Goal: Task Accomplishment & Management: Manage account settings

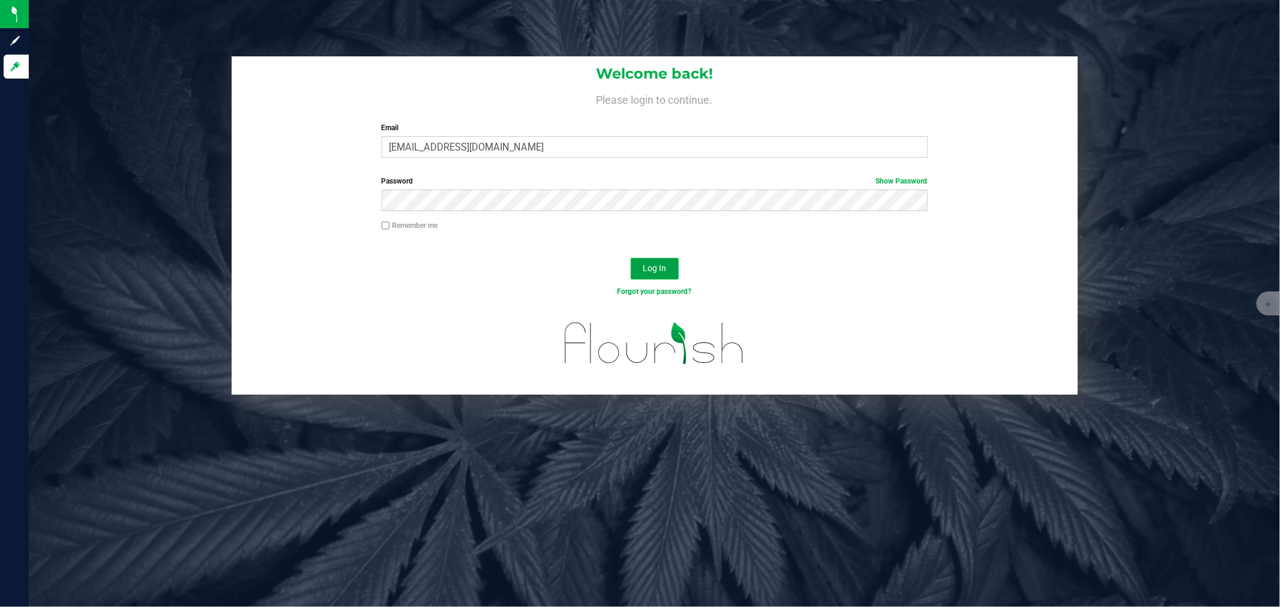
click at [652, 272] on span "Log In" at bounding box center [654, 268] width 23 height 10
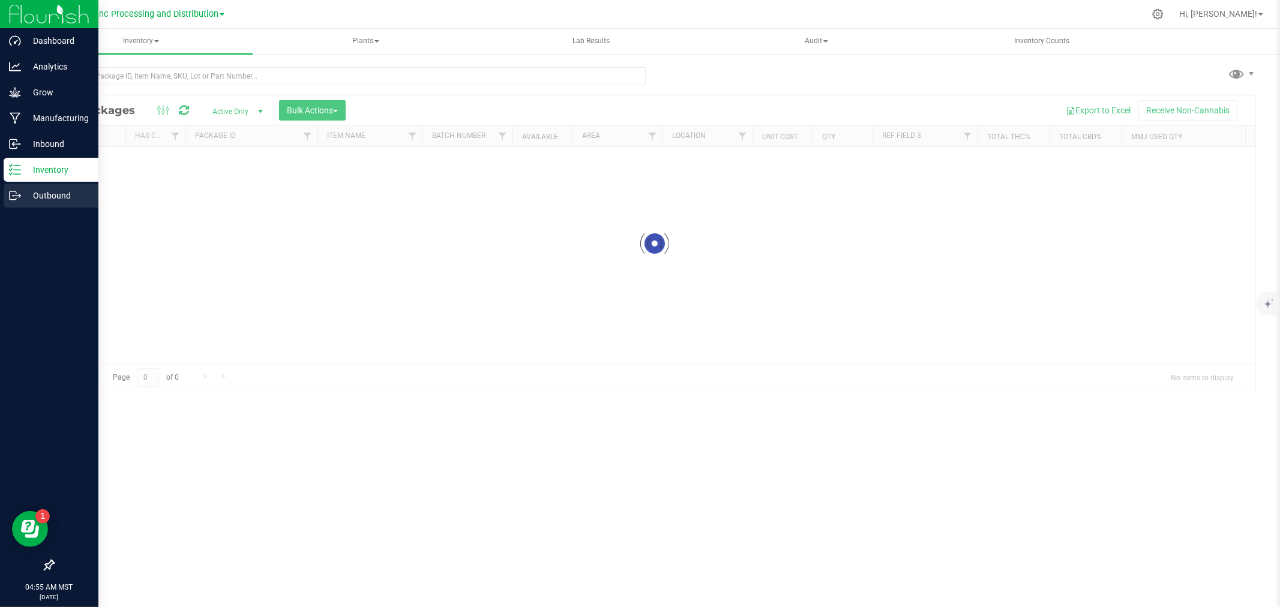
click at [1, 201] on link "Outbound" at bounding box center [49, 197] width 98 height 26
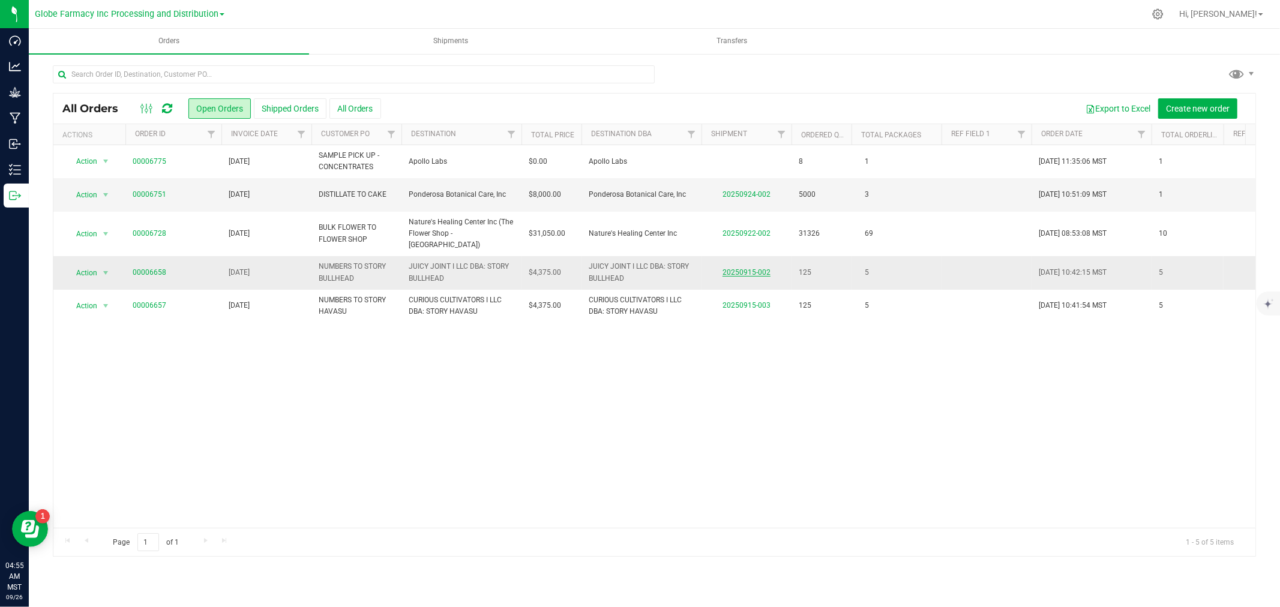
click at [754, 268] on link "20250915-002" at bounding box center [746, 272] width 48 height 8
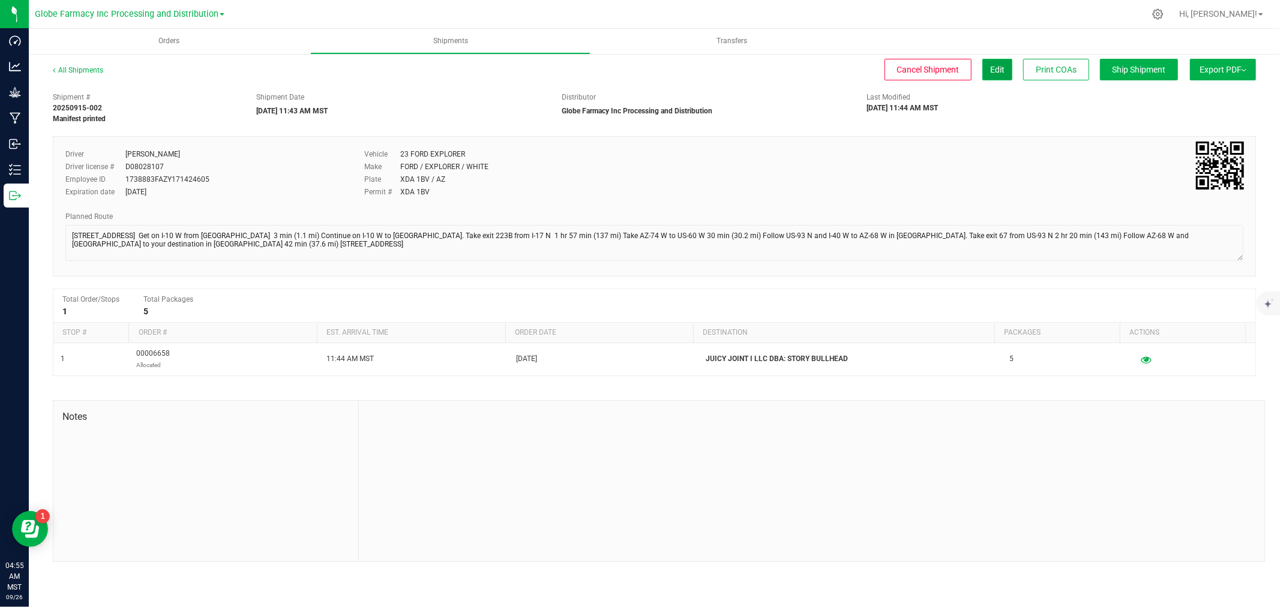
click at [992, 69] on span "Edit" at bounding box center [997, 70] width 14 height 10
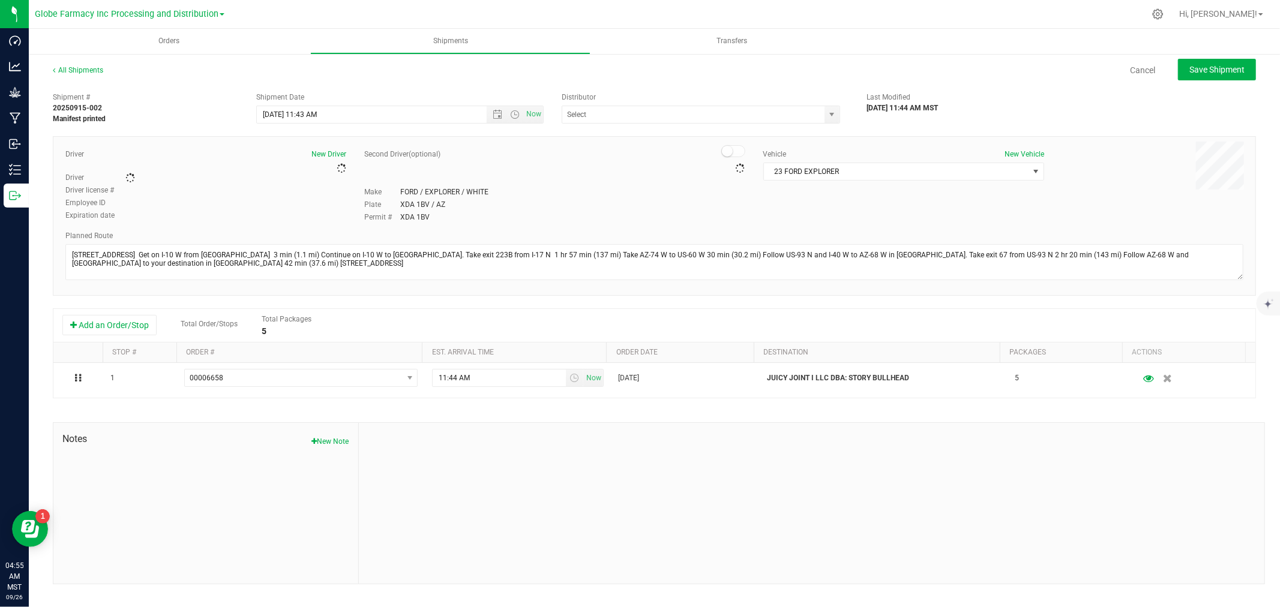
type input "Globe Farmacy Inc Processing and Distribution"
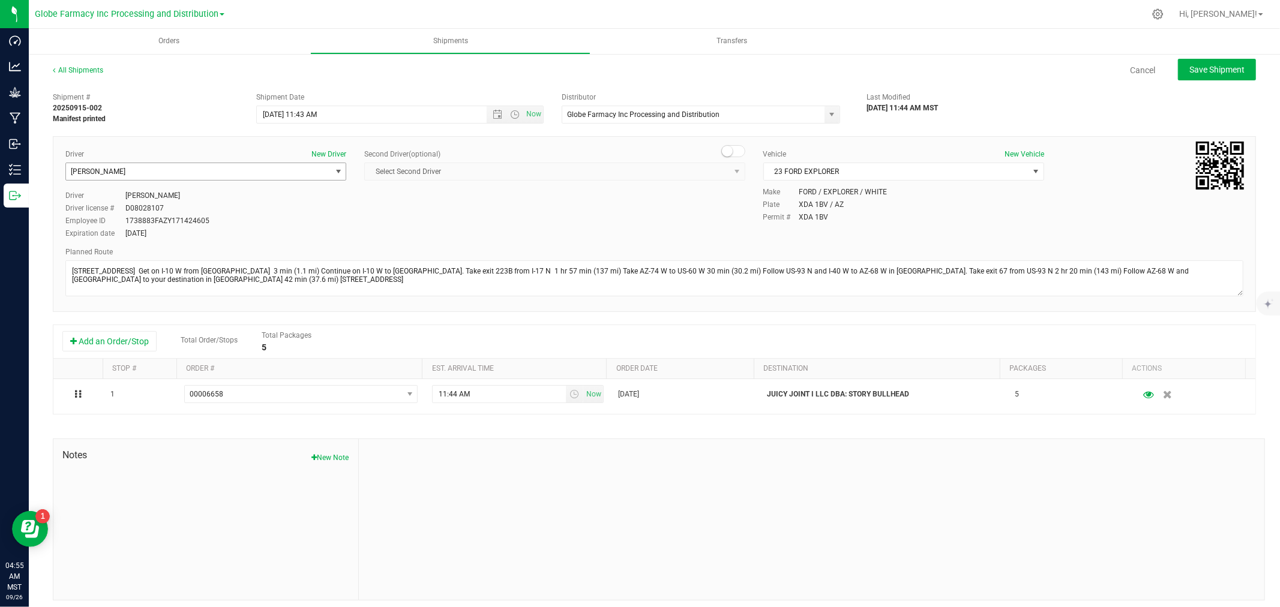
click at [173, 181] on span "[PERSON_NAME]" at bounding box center [205, 172] width 281 height 18
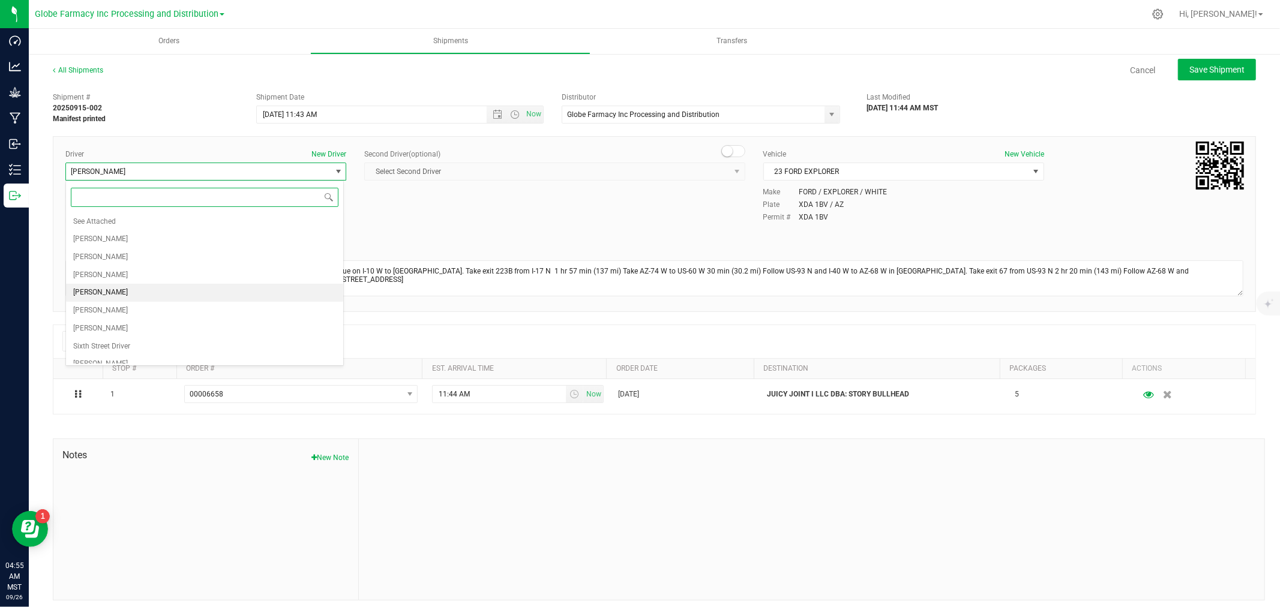
click at [117, 288] on li "[PERSON_NAME]" at bounding box center [204, 293] width 277 height 18
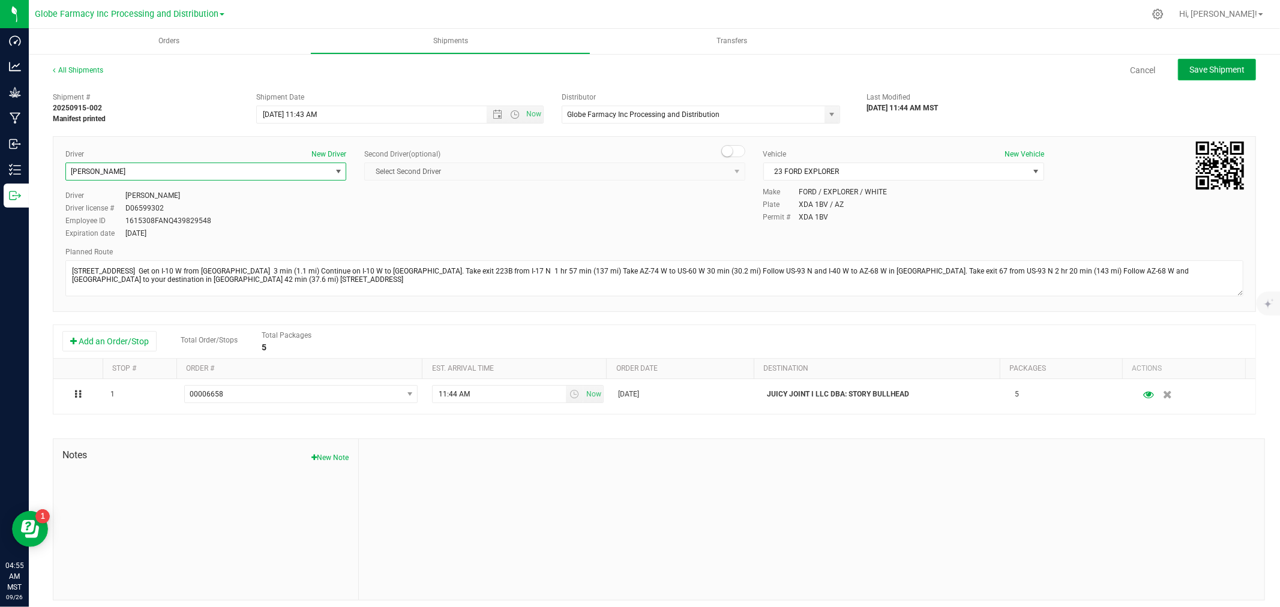
click at [1232, 65] on span "Save Shipment" at bounding box center [1216, 70] width 55 height 10
type input "[DATE] 6:43 PM"
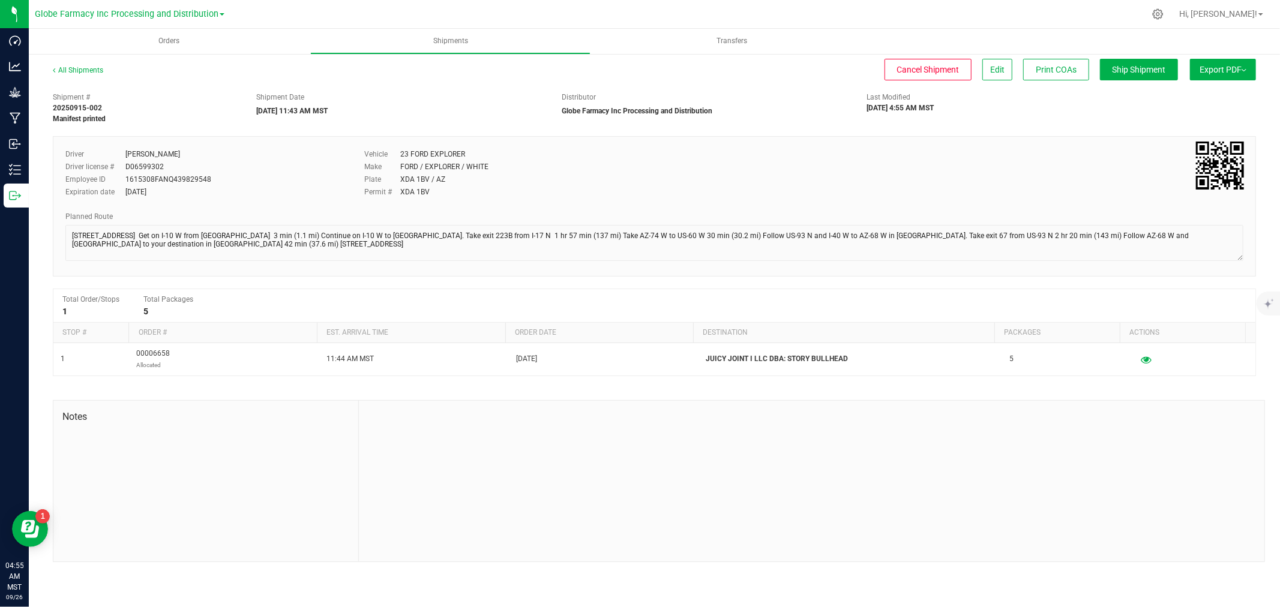
click at [1222, 67] on span "Export PDF" at bounding box center [1222, 70] width 47 height 10
click at [1211, 94] on span "Manifest by Package ID" at bounding box center [1205, 96] width 76 height 8
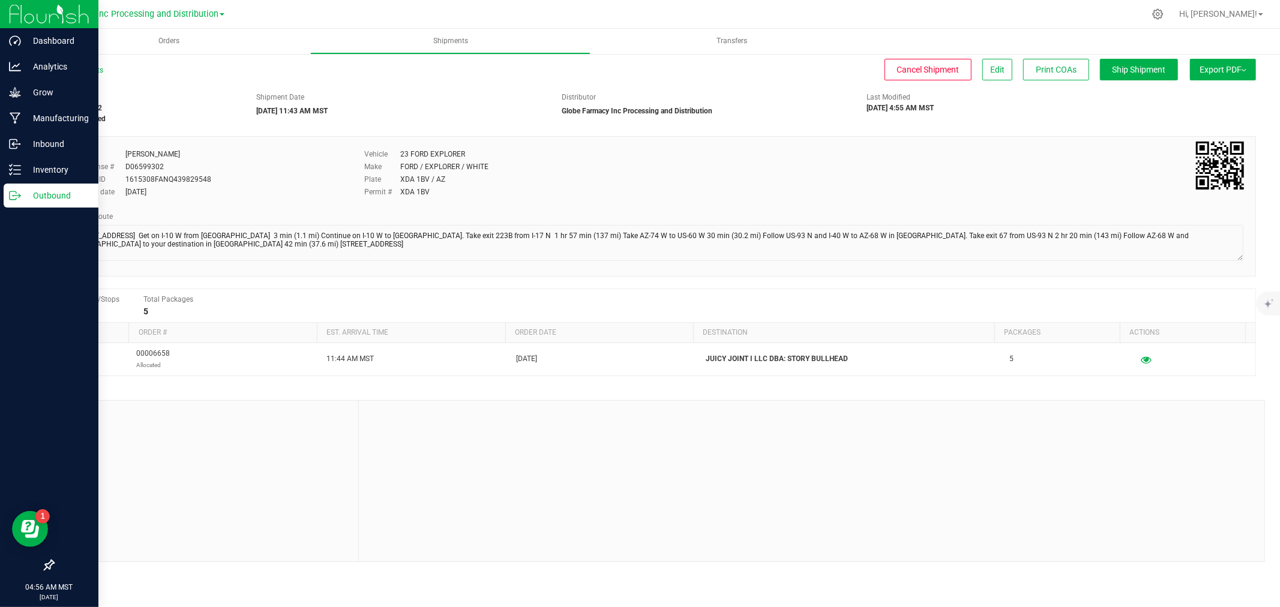
click at [9, 190] on icon at bounding box center [15, 196] width 12 height 12
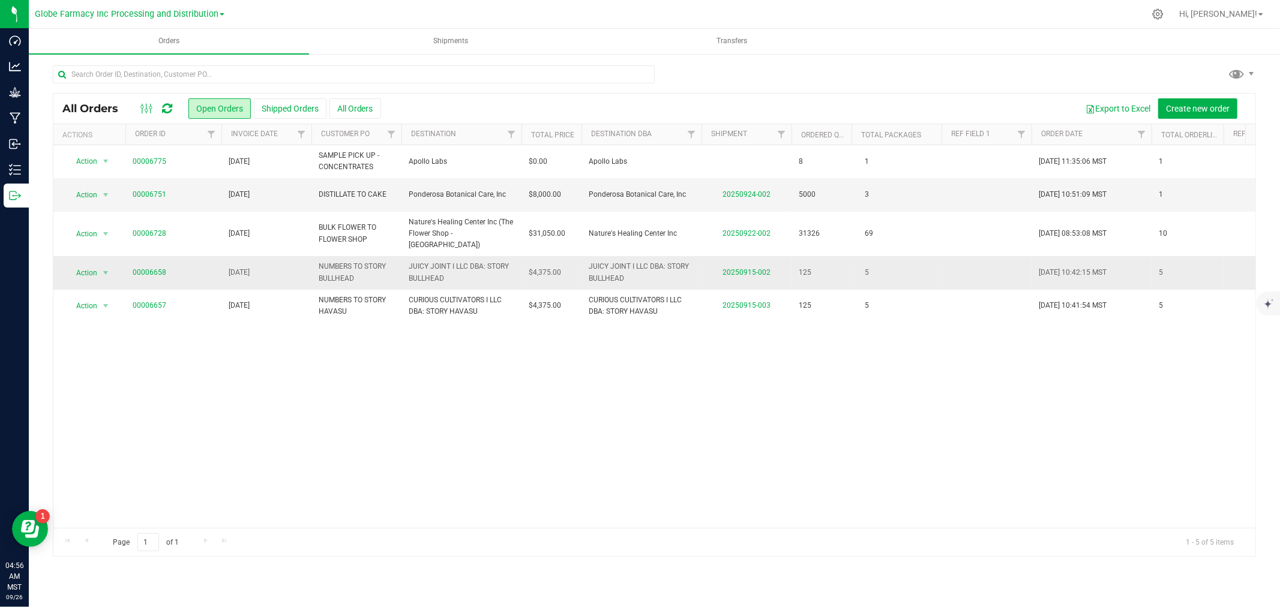
click at [128, 268] on td "00006658" at bounding box center [173, 272] width 96 height 33
click at [81, 265] on span "Action" at bounding box center [81, 273] width 32 height 17
click at [106, 415] on li "Print invoice" at bounding box center [111, 422] width 90 height 18
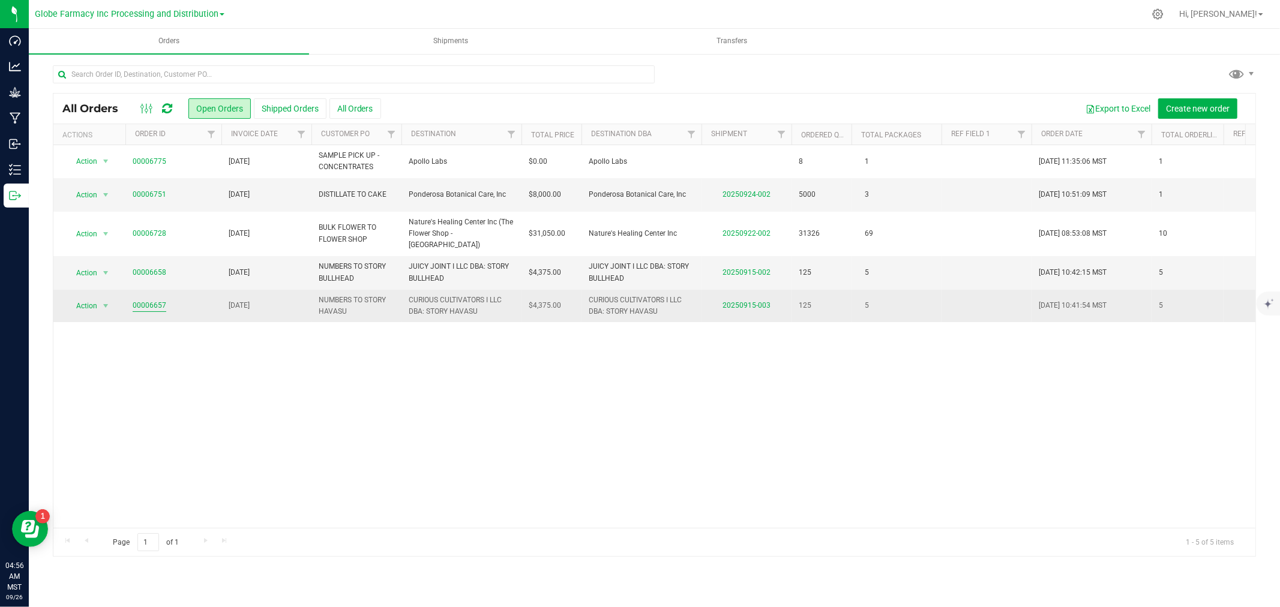
click at [135, 300] on link "00006657" at bounding box center [150, 305] width 34 height 11
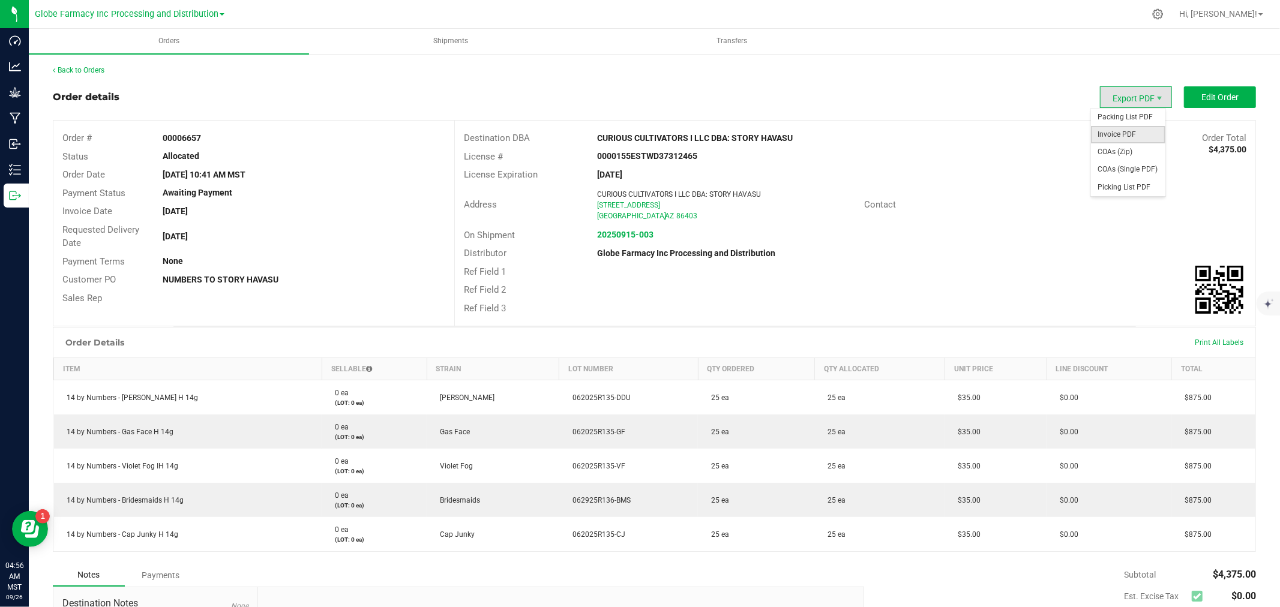
click at [1137, 133] on span "Invoice PDF" at bounding box center [1128, 134] width 74 height 17
click at [1226, 92] on span "Edit Order" at bounding box center [1219, 97] width 37 height 10
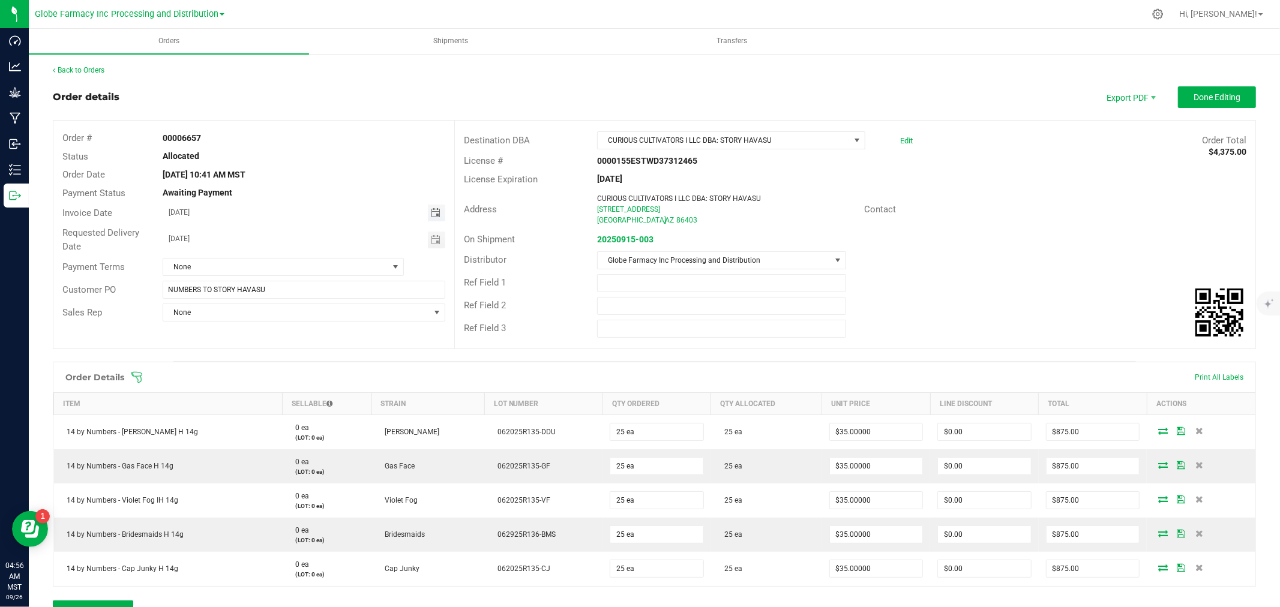
click at [434, 208] on span "Toggle calendar" at bounding box center [436, 213] width 10 height 10
click at [301, 332] on span "26" at bounding box center [303, 334] width 17 height 19
type input "[DATE]"
click at [432, 236] on span "Toggle calendar" at bounding box center [436, 240] width 10 height 10
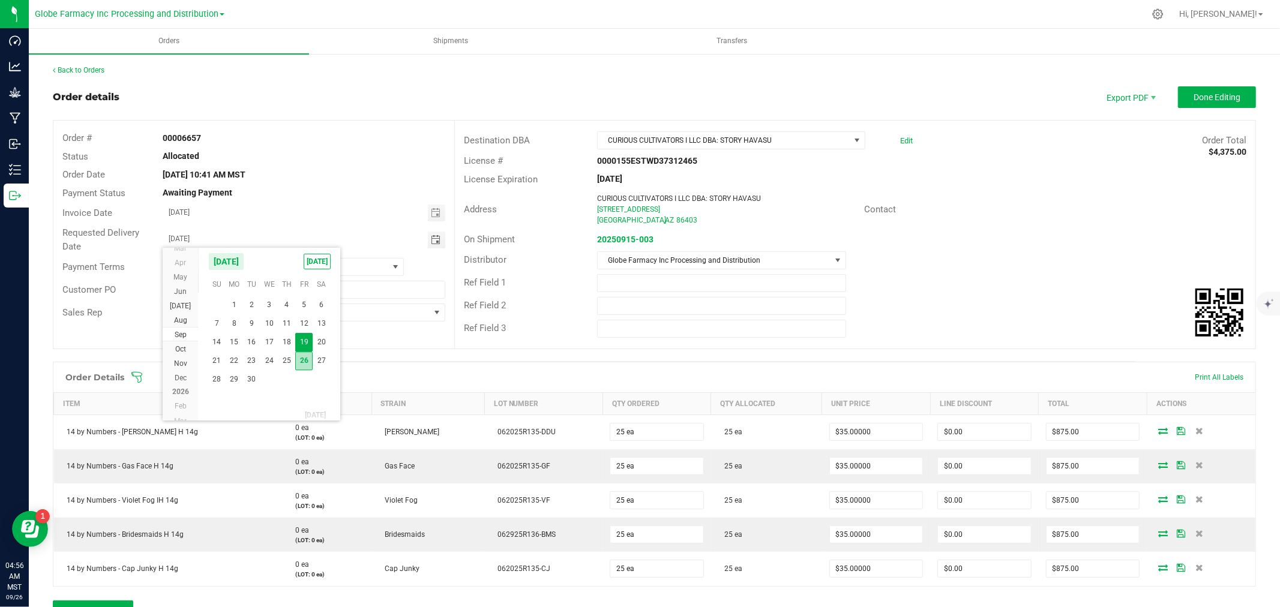
click at [308, 358] on span "26" at bounding box center [303, 361] width 17 height 19
type input "[DATE]"
click at [1242, 93] on button "Done Editing" at bounding box center [1217, 97] width 78 height 22
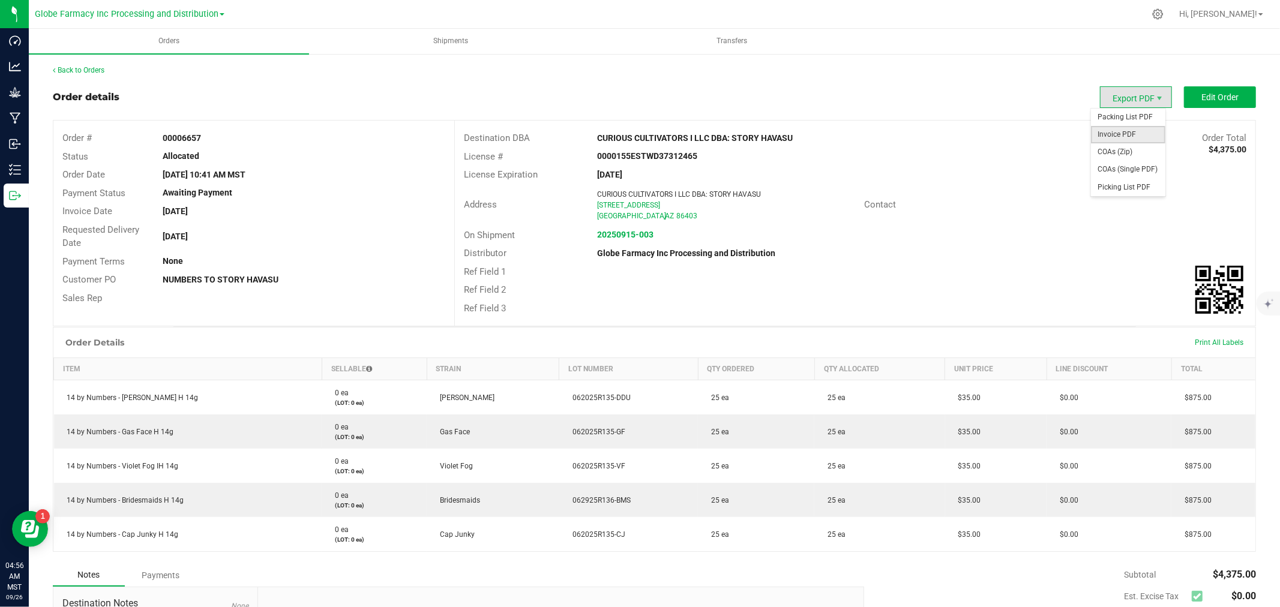
click at [1133, 128] on span "Invoice PDF" at bounding box center [1128, 134] width 74 height 17
click at [625, 235] on strong "20250915-003" at bounding box center [625, 235] width 56 height 10
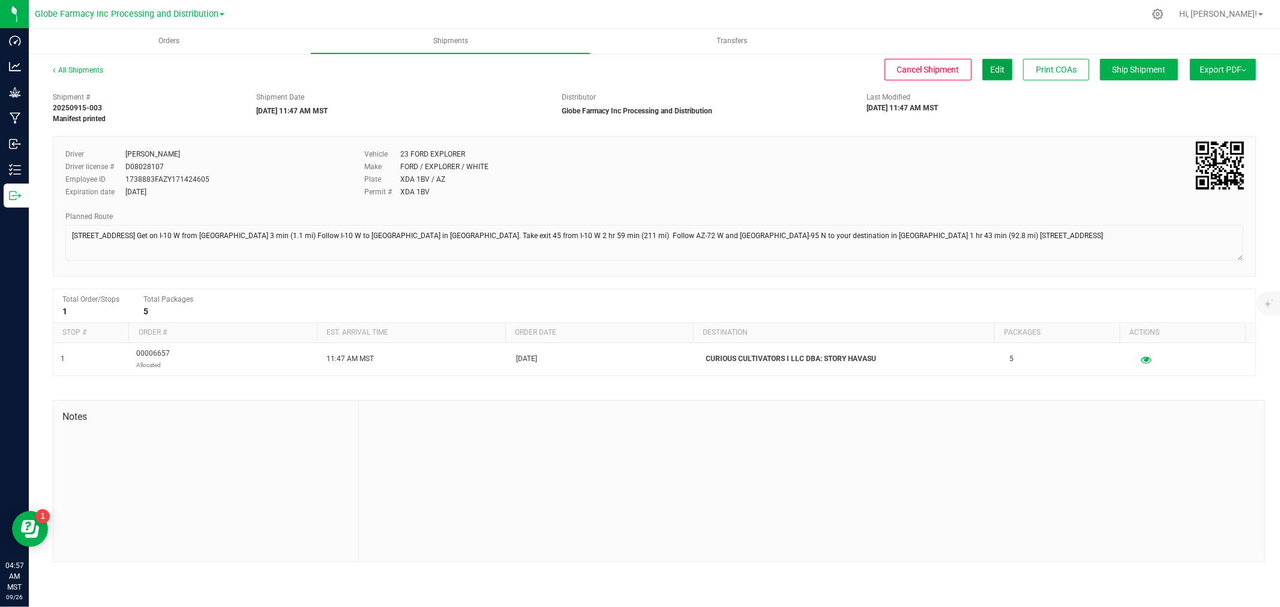
click at [993, 67] on span "Edit" at bounding box center [997, 70] width 14 height 10
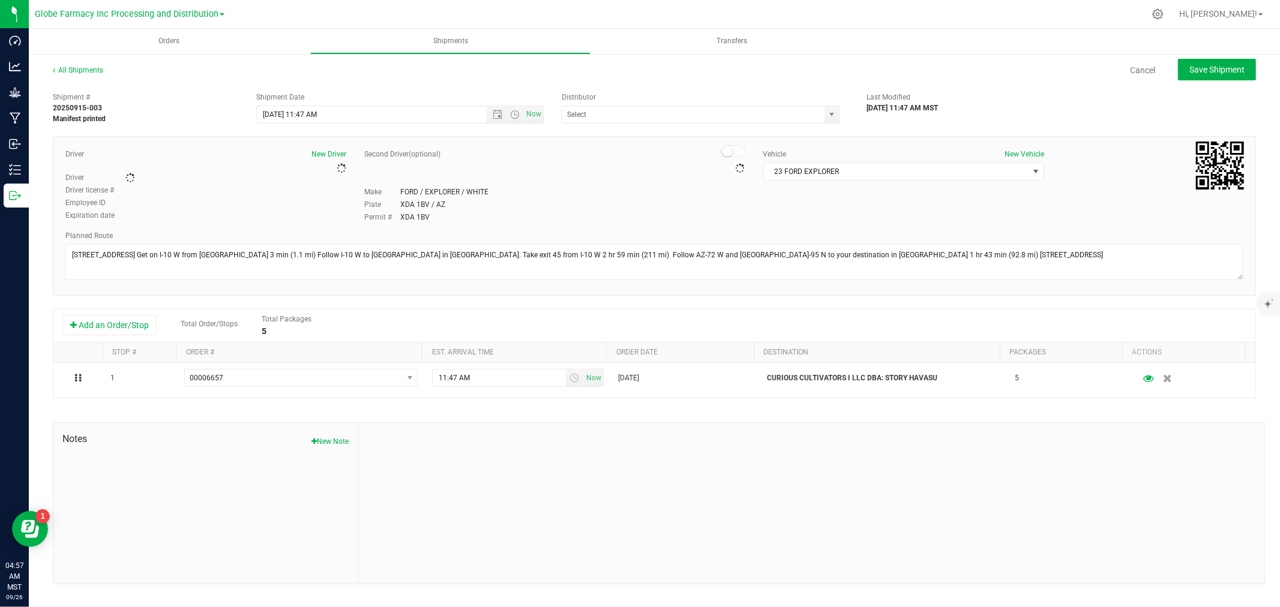
type input "Globe Farmacy Inc Processing and Distribution"
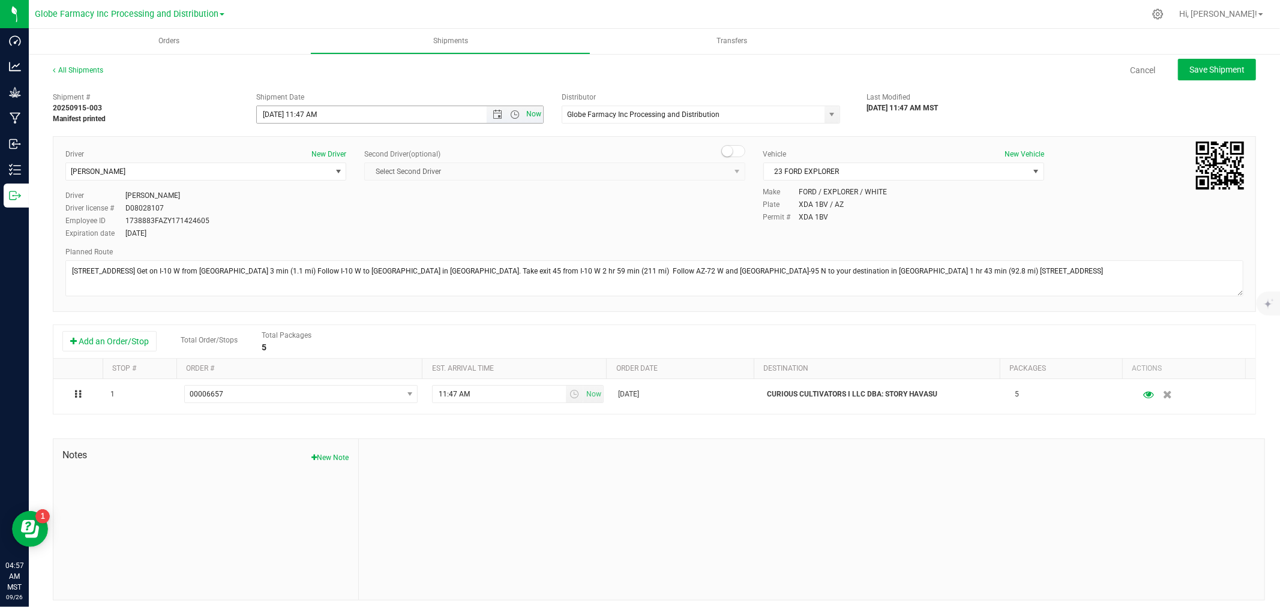
click at [530, 112] on span "Now" at bounding box center [534, 114] width 20 height 17
click at [314, 168] on span "[PERSON_NAME]" at bounding box center [198, 171] width 265 height 17
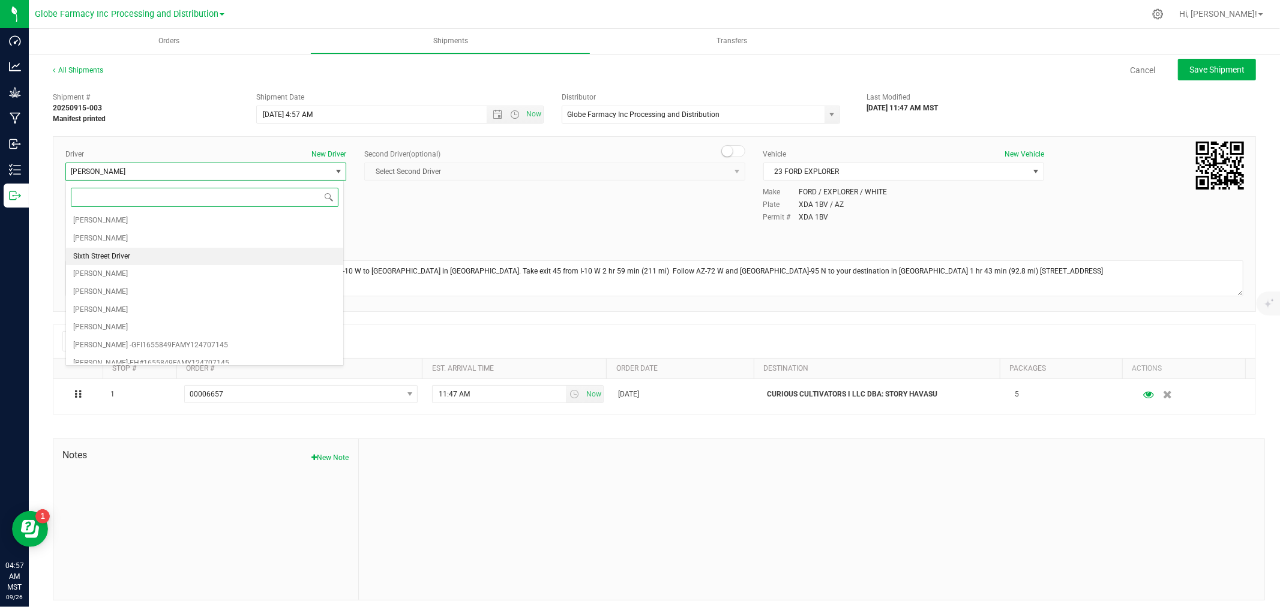
scroll to position [23, 0]
click at [104, 267] on span "[PERSON_NAME]" at bounding box center [100, 270] width 55 height 16
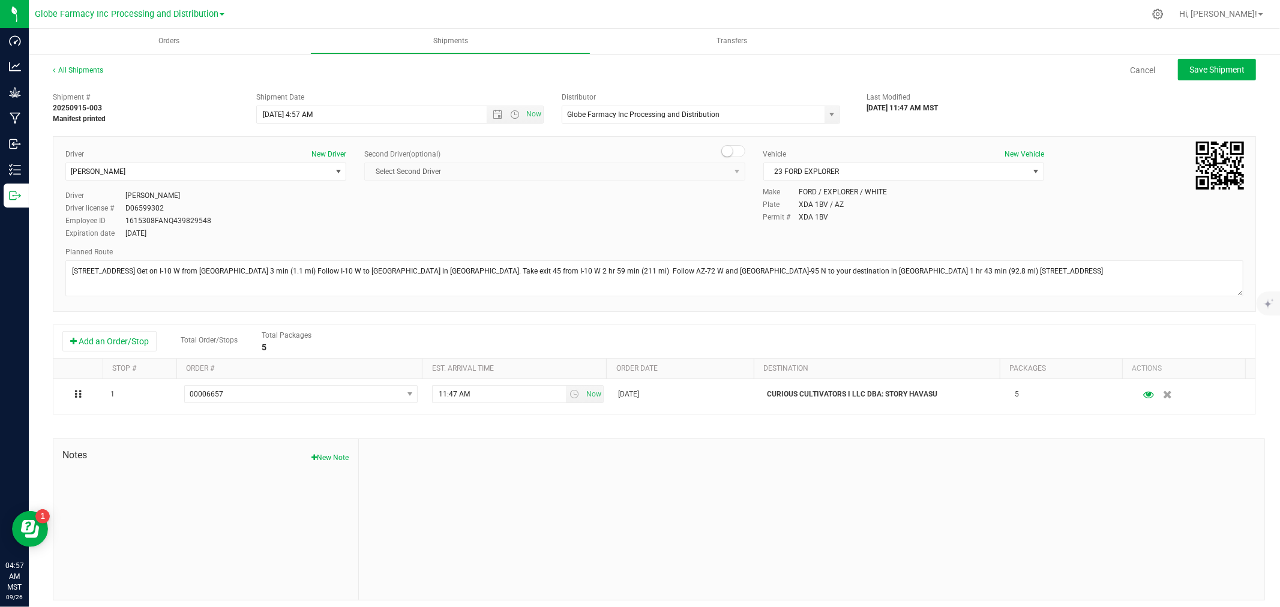
click at [818, 183] on div "Vehicle New Vehicle 23 FORD EXPLORER Select Vehicle 23 FORD EXPLORER [PERSON_NA…" at bounding box center [903, 168] width 299 height 38
drag, startPoint x: 1227, startPoint y: 56, endPoint x: 1223, endPoint y: 61, distance: 6.8
click at [1227, 56] on div "All Shipments Cancel Save Shipment Shipment # 20250915-003 Manifest printed Shi…" at bounding box center [654, 333] width 1251 height 560
click at [1221, 62] on button "Save Shipment" at bounding box center [1217, 70] width 78 height 22
type input "[DATE] 11:57 AM"
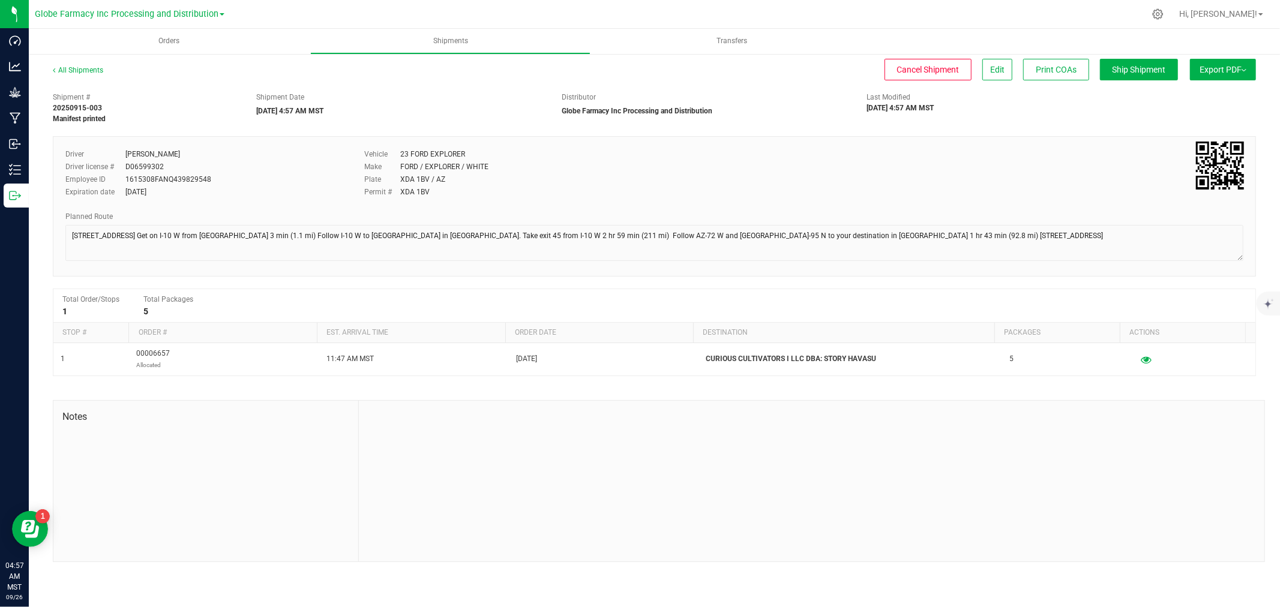
drag, startPoint x: 1214, startPoint y: 67, endPoint x: 1211, endPoint y: 73, distance: 7.0
click at [1214, 67] on span "Export PDF" at bounding box center [1222, 70] width 47 height 10
click at [1185, 94] on span "Manifest by Package ID" at bounding box center [1205, 96] width 76 height 8
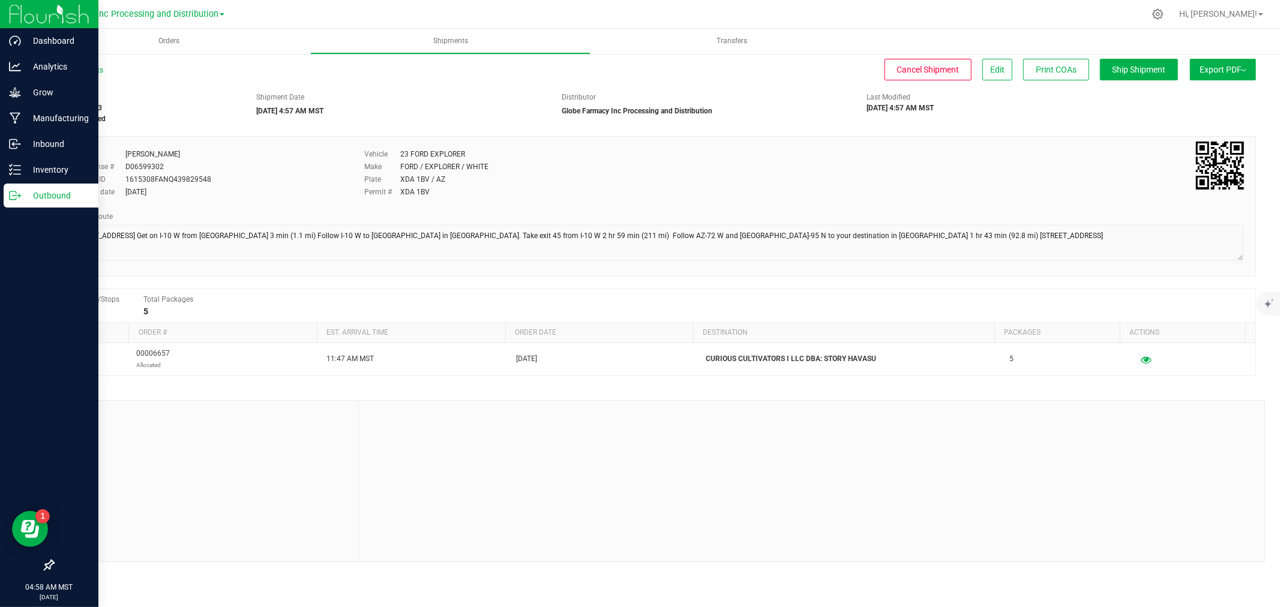
click at [4, 190] on div "Outbound" at bounding box center [51, 196] width 95 height 24
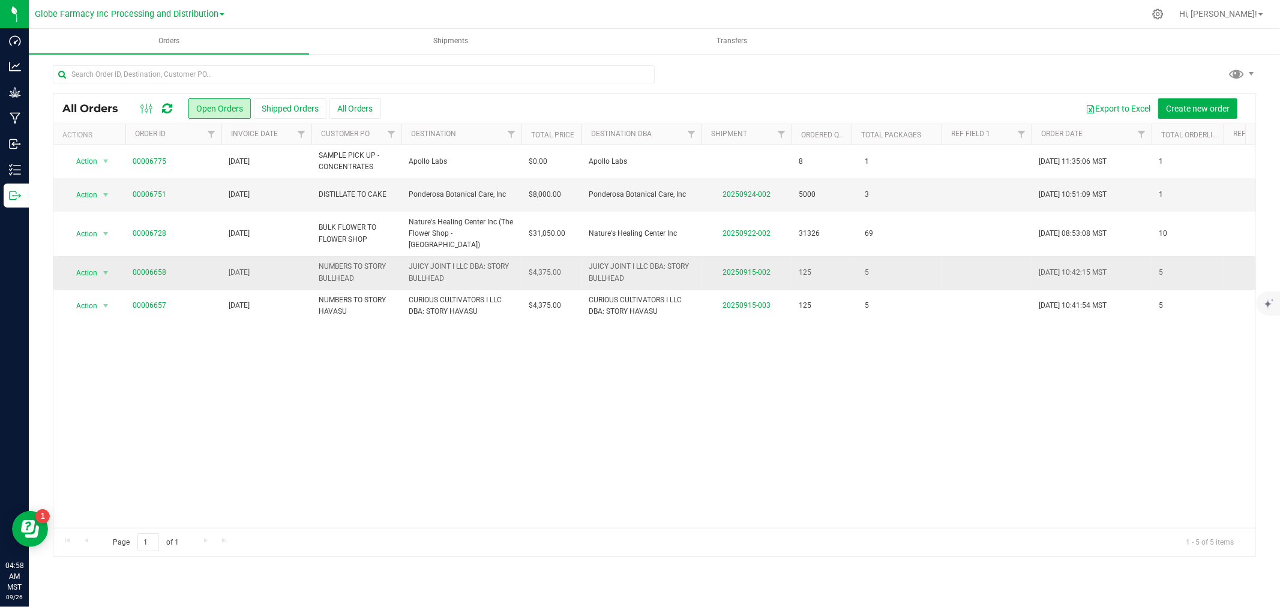
click at [146, 256] on td "00006658" at bounding box center [173, 272] width 96 height 33
click at [146, 267] on link "00006658" at bounding box center [150, 272] width 34 height 11
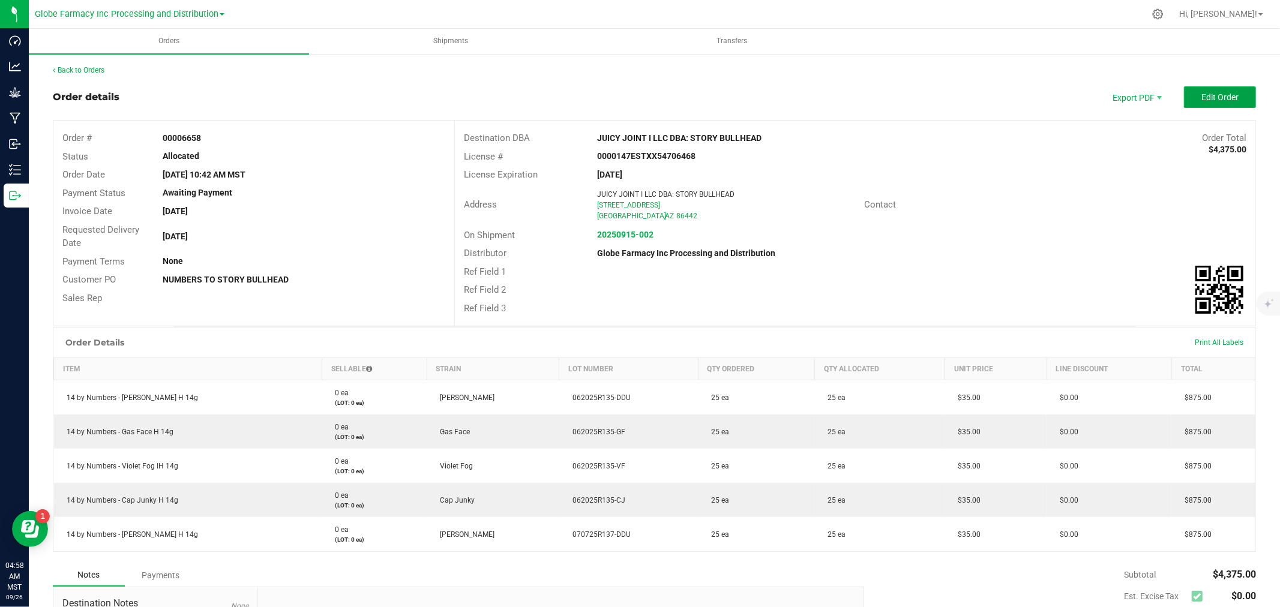
click at [1195, 90] on button "Edit Order" at bounding box center [1220, 97] width 72 height 22
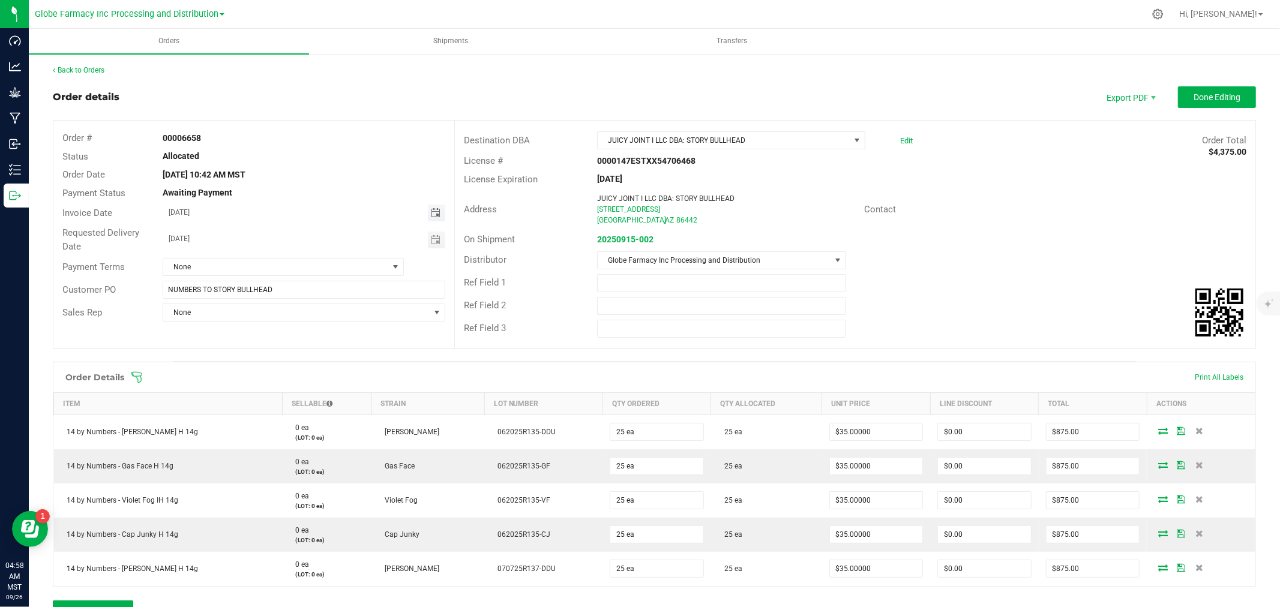
click at [431, 213] on span "Toggle calendar" at bounding box center [436, 213] width 10 height 10
click at [298, 338] on span "26" at bounding box center [303, 334] width 17 height 19
type input "[DATE]"
click at [434, 241] on span "Toggle calendar" at bounding box center [436, 240] width 10 height 10
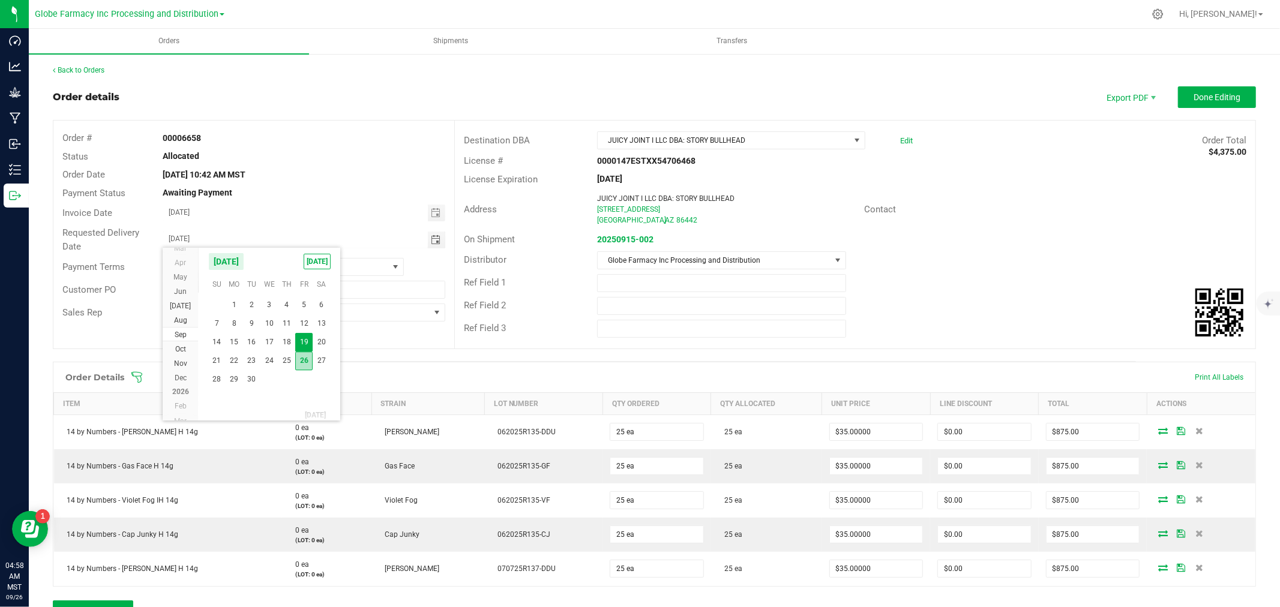
click at [300, 362] on span "26" at bounding box center [303, 361] width 17 height 19
type input "[DATE]"
click at [1230, 97] on span "Done Editing" at bounding box center [1216, 97] width 47 height 10
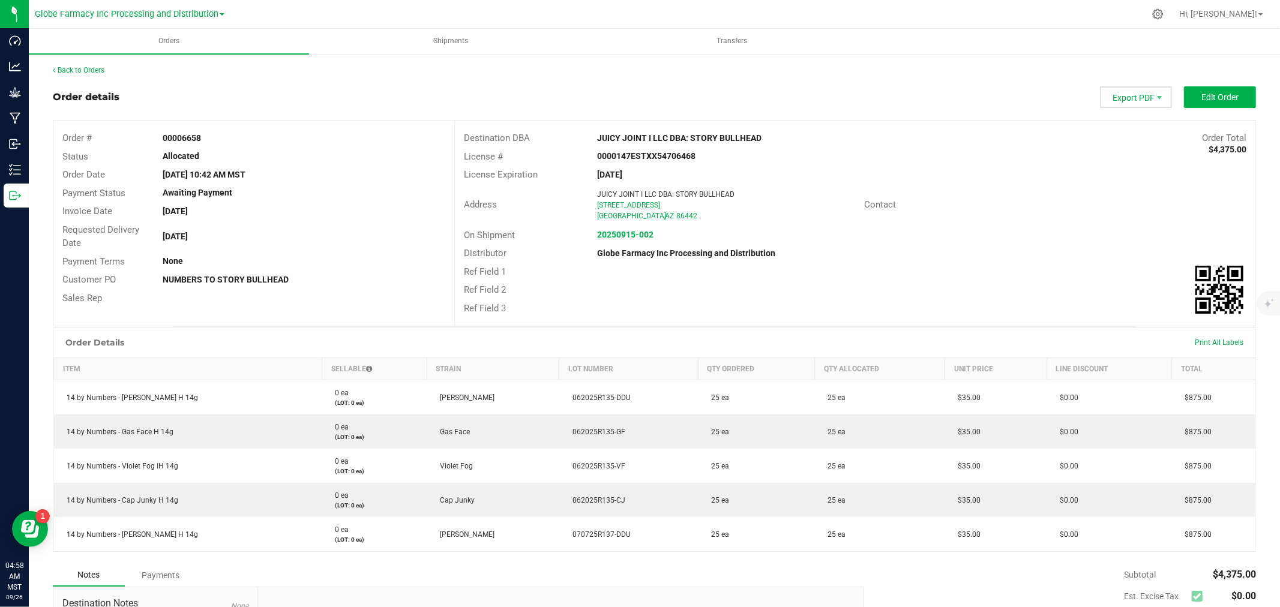
click at [1139, 94] on span "Export PDF" at bounding box center [1136, 97] width 72 height 22
click at [1136, 140] on span "Invoice PDF" at bounding box center [1128, 134] width 74 height 17
